Goal: Find specific page/section: Find specific page/section

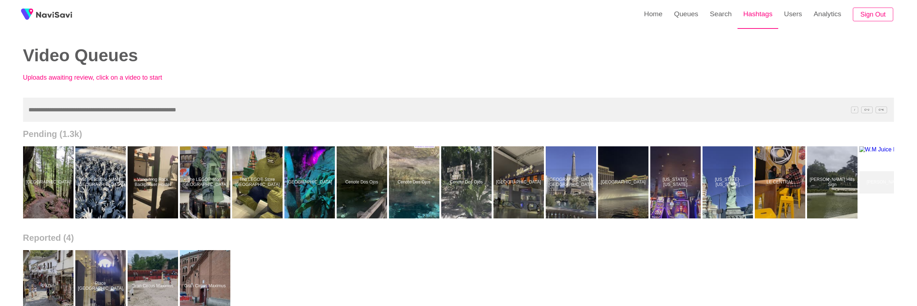
scroll to position [0, 1638]
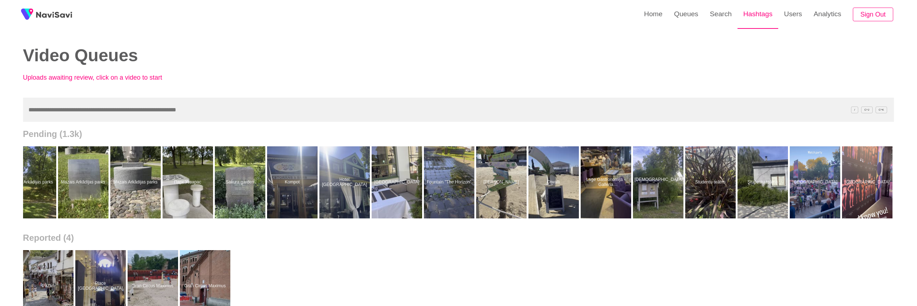
click at [766, 22] on link "Hashtags" at bounding box center [758, 14] width 41 height 28
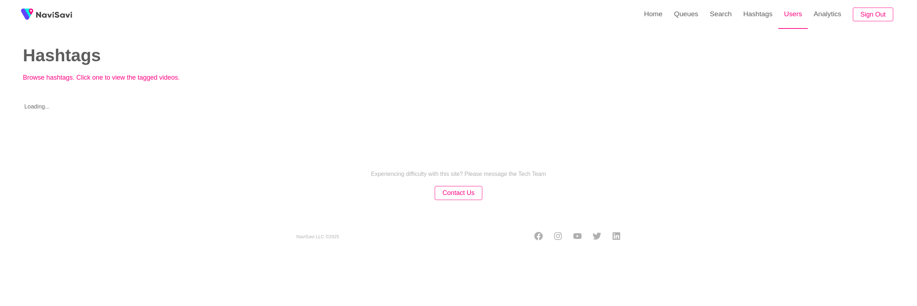
click at [790, 25] on link "Users" at bounding box center [793, 14] width 30 height 28
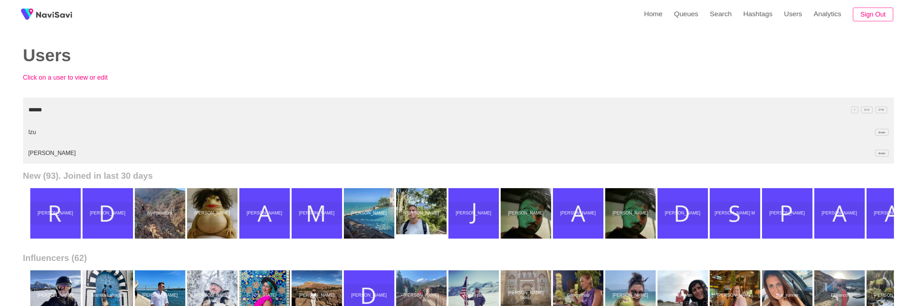
click at [28, 131] on li "Izu Enter" at bounding box center [458, 132] width 871 height 21
type input "******"
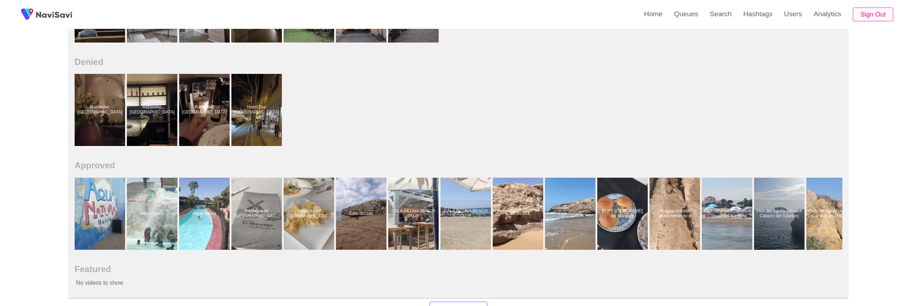
scroll to position [336, 0]
